Goal: Task Accomplishment & Management: Use online tool/utility

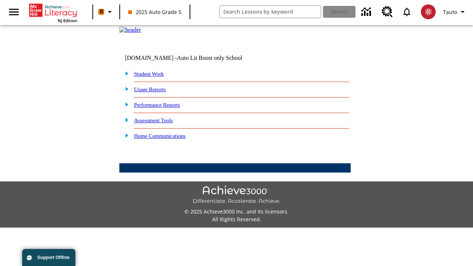
click at [153, 77] on link "Student Work" at bounding box center [149, 74] width 30 height 6
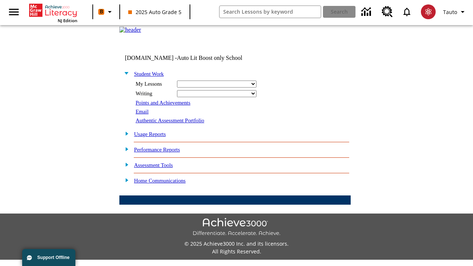
select select "/options/reports/?report_id=24&atype=14&section=2"
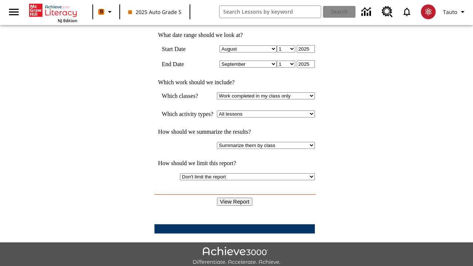
scroll to position [193, 0]
